Goal: Task Accomplishment & Management: Complete application form

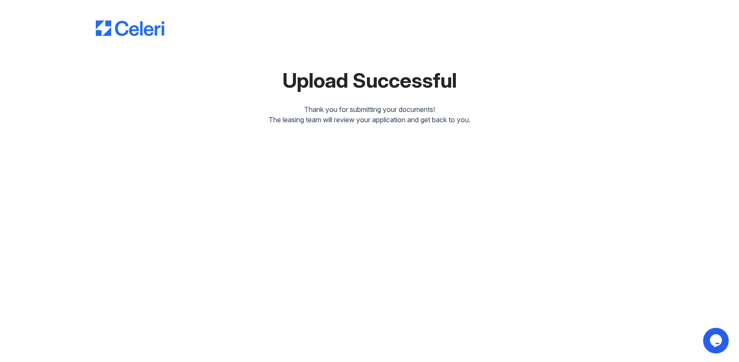
click at [346, 115] on div "The leasing team will review your application and get back to you." at bounding box center [369, 120] width 547 height 10
click at [143, 26] on img at bounding box center [130, 28] width 68 height 15
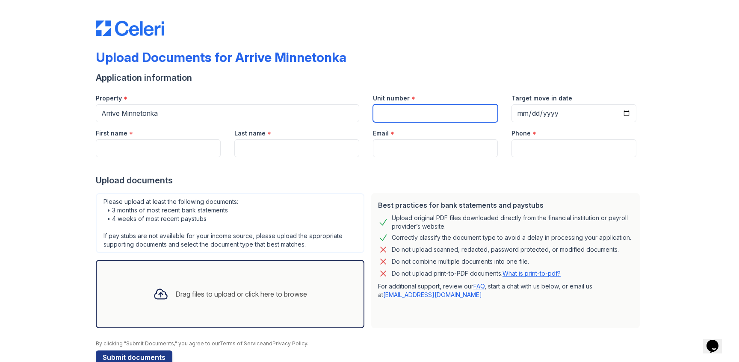
click at [391, 108] on input "Unit number" at bounding box center [435, 113] width 125 height 18
type input "102"
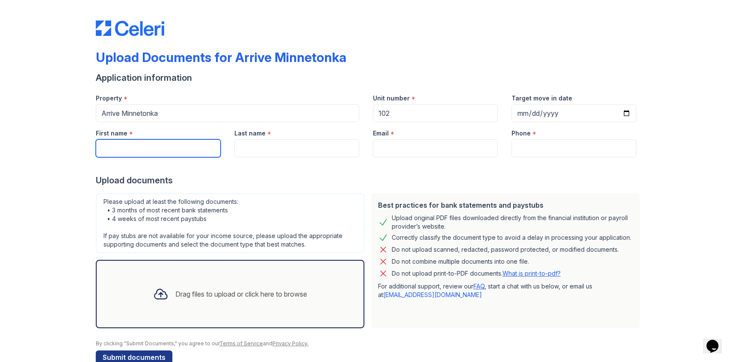
click at [166, 150] on input "First name" at bounding box center [158, 148] width 125 height 18
type input "Brayan"
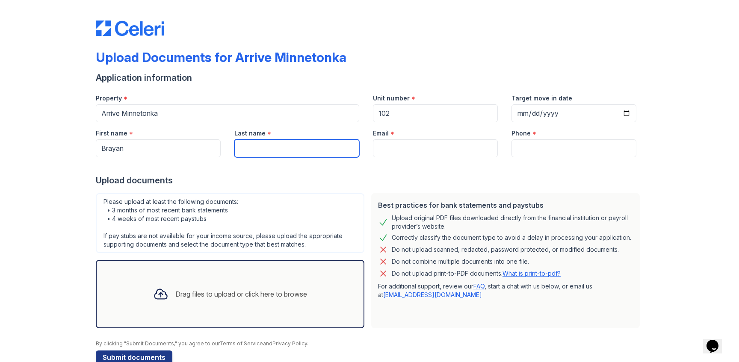
click at [287, 141] on input "Last name" at bounding box center [296, 148] width 125 height 18
type input "[PERSON_NAME]"
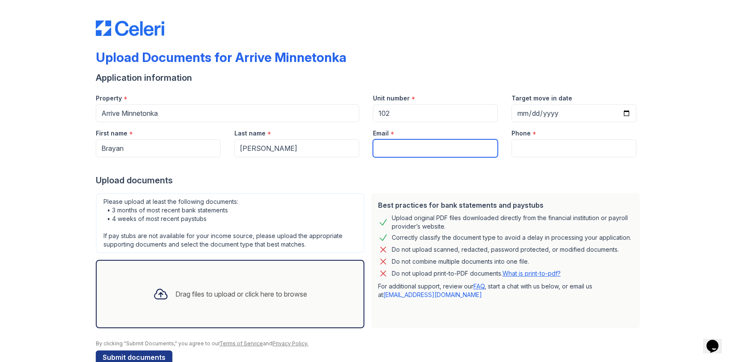
click at [431, 157] on input "Email" at bounding box center [435, 148] width 125 height 18
type input "[EMAIL_ADDRESS][DOMAIN_NAME]"
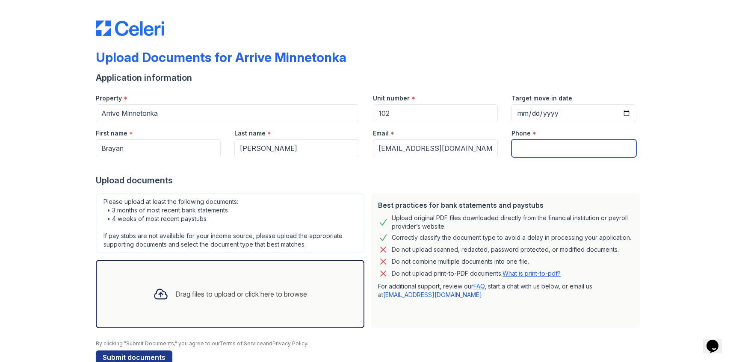
click at [539, 141] on input "Phone" at bounding box center [574, 148] width 125 height 18
type input "9525942054"
click at [503, 160] on div at bounding box center [369, 165] width 547 height 17
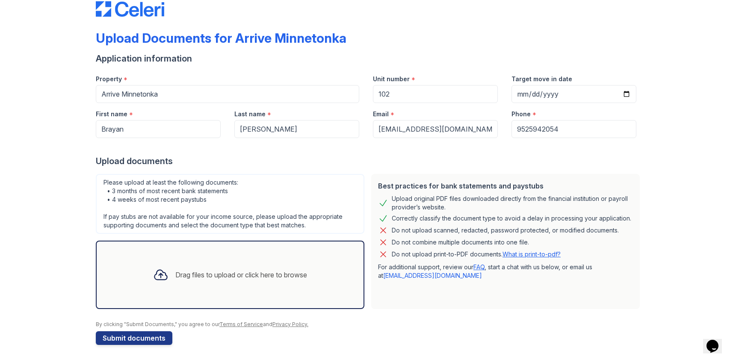
click at [227, 290] on div "Drag files to upload or click here to browse" at bounding box center [230, 275] width 269 height 68
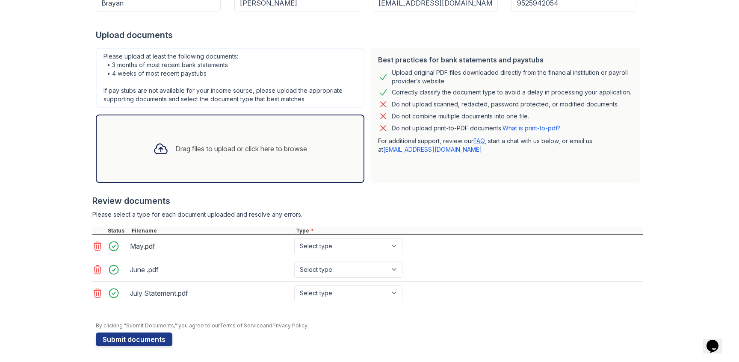
scroll to position [147, 0]
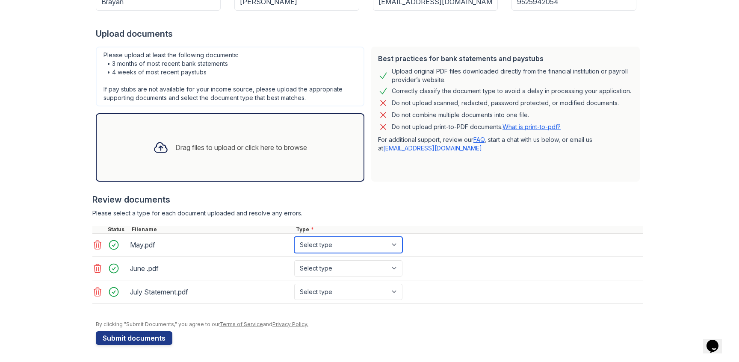
click at [328, 245] on select "Select type Paystub Bank Statement Offer Letter Tax Documents Benefit Award Let…" at bounding box center [348, 245] width 108 height 16
select select "bank_statement"
click at [294, 237] on select "Select type Paystub Bank Statement Offer Letter Tax Documents Benefit Award Let…" at bounding box center [348, 245] width 108 height 16
click at [317, 267] on select "Select type Paystub Bank Statement Offer Letter Tax Documents Benefit Award Let…" at bounding box center [348, 268] width 108 height 16
select select "bank_statement"
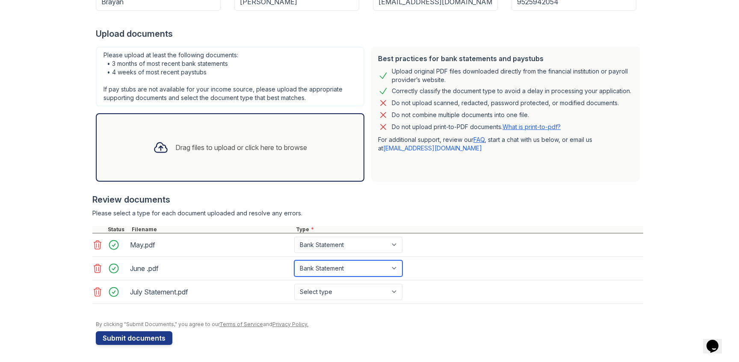
click at [294, 260] on select "Select type Paystub Bank Statement Offer Letter Tax Documents Benefit Award Let…" at bounding box center [348, 268] width 108 height 16
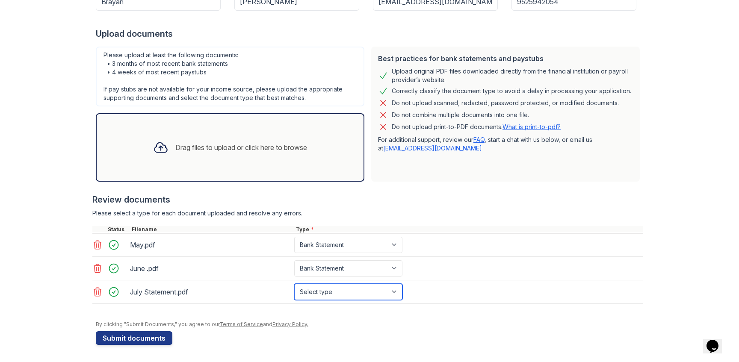
click at [311, 290] on select "Select type Paystub Bank Statement Offer Letter Tax Documents Benefit Award Let…" at bounding box center [348, 292] width 108 height 16
select select "bank_statement"
click at [294, 284] on select "Select type Paystub Bank Statement Offer Letter Tax Documents Benefit Award Let…" at bounding box center [348, 292] width 108 height 16
click at [270, 304] on div at bounding box center [367, 308] width 551 height 9
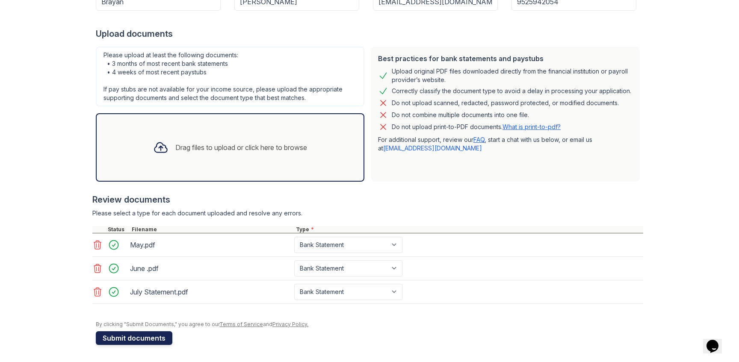
click at [139, 337] on button "Submit documents" at bounding box center [134, 338] width 77 height 14
